Goal: Transaction & Acquisition: Subscribe to service/newsletter

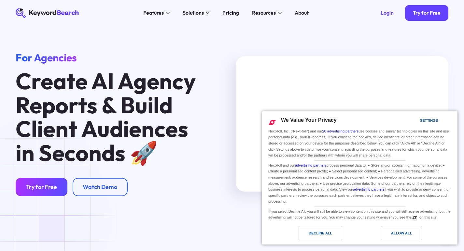
click at [35, 184] on link "Try for Free" at bounding box center [42, 187] width 52 height 18
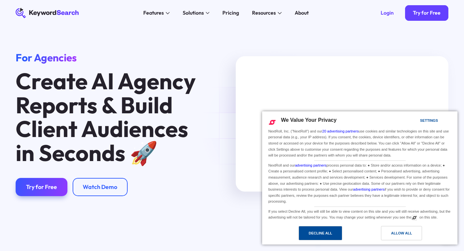
click at [325, 232] on div "Decline All" at bounding box center [319, 233] width 23 height 7
